Goal: Information Seeking & Learning: Understand process/instructions

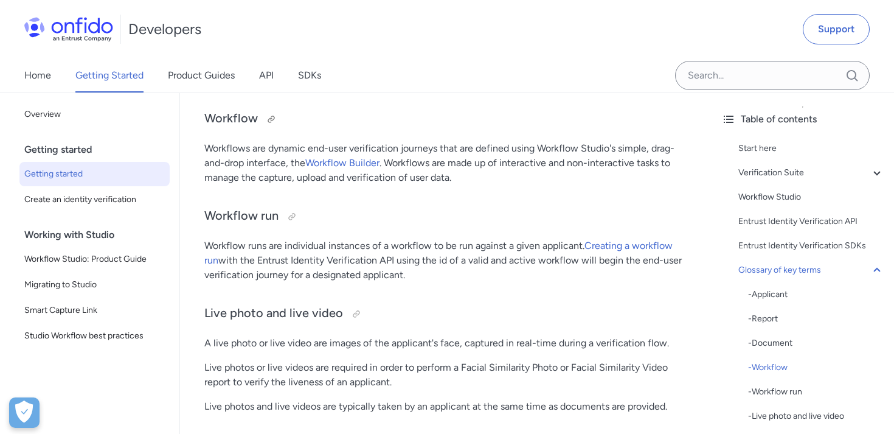
scroll to position [3415, 0]
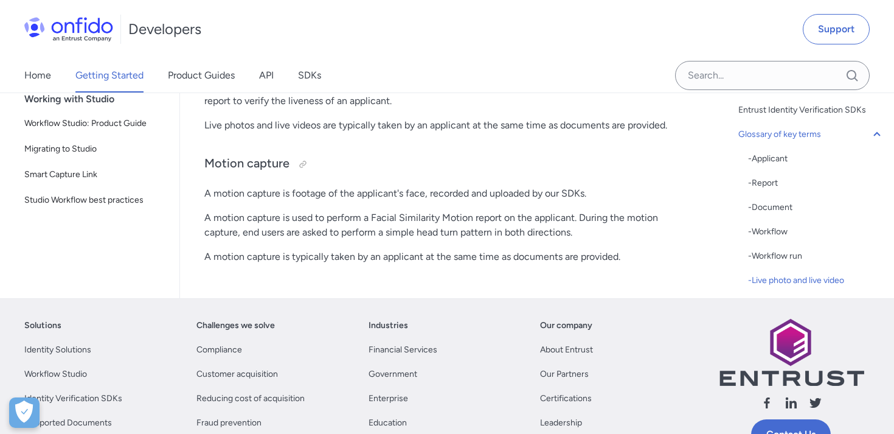
scroll to position [3691, 0]
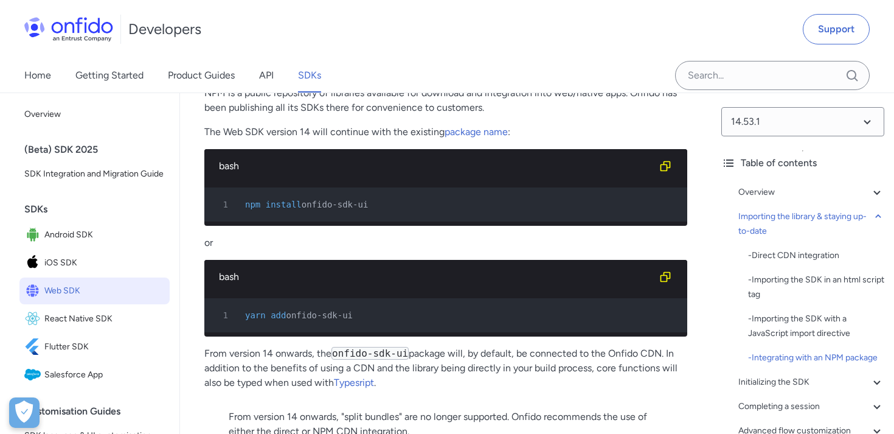
scroll to position [1799, 0]
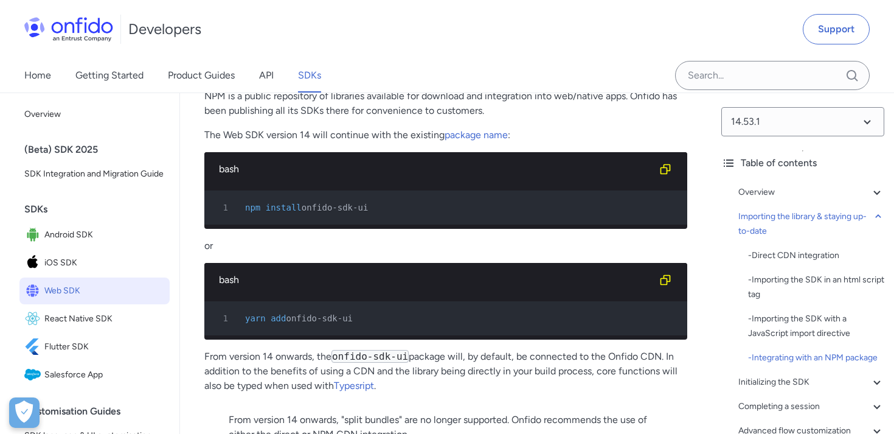
drag, startPoint x: 306, startPoint y: 208, endPoint x: 373, endPoint y: 208, distance: 67.5
click at [373, 207] on div "1 npm install onfido-sdk-ui" at bounding box center [439, 207] width 461 height 15
copy span "onfido-sdk-ui"
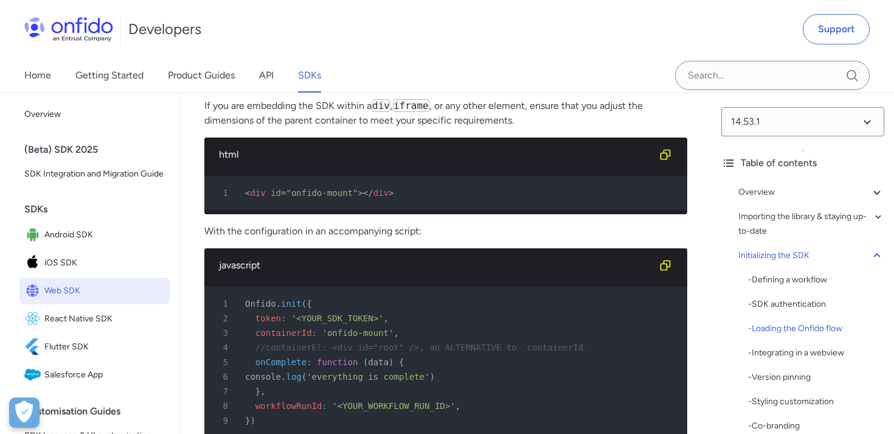
scroll to position [3136, 0]
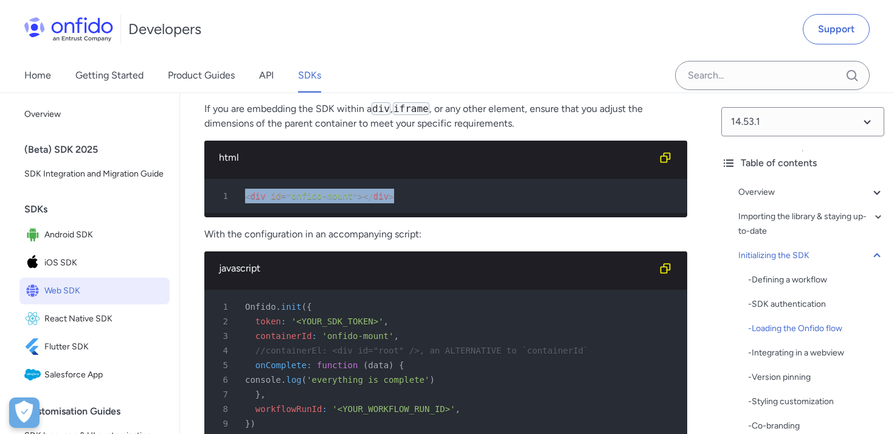
drag, startPoint x: 245, startPoint y: 196, endPoint x: 397, endPoint y: 198, distance: 152.7
click at [397, 198] on div "1 < div id = " onfido-mount " > </ div >" at bounding box center [439, 196] width 461 height 15
copy div "< div id = " onfido-mount " > </ div >"
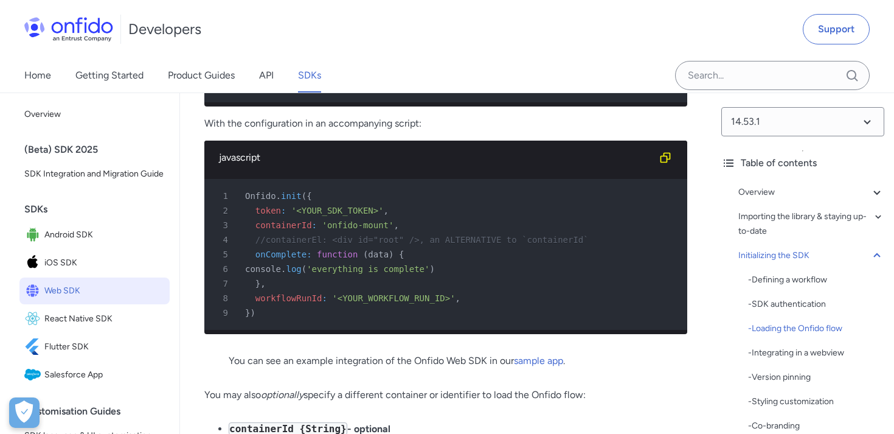
scroll to position [3276, 0]
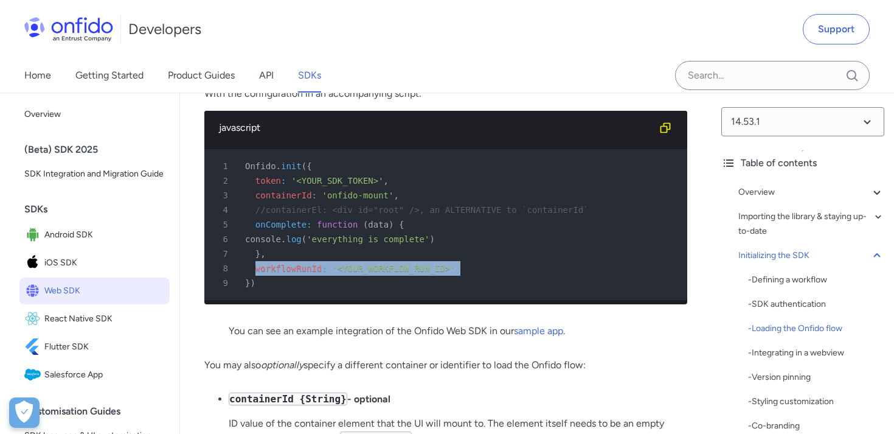
drag, startPoint x: 255, startPoint y: 269, endPoint x: 467, endPoint y: 266, distance: 212.3
click at [467, 266] on div "8 workflowRunId : '<YOUR_WORKFLOW_RUN_ID>' ," at bounding box center [439, 268] width 461 height 15
copy div "workflowRunId : '<YOUR_WORKFLOW_RUN_ID>' ,"
